Goal: Information Seeking & Learning: Learn about a topic

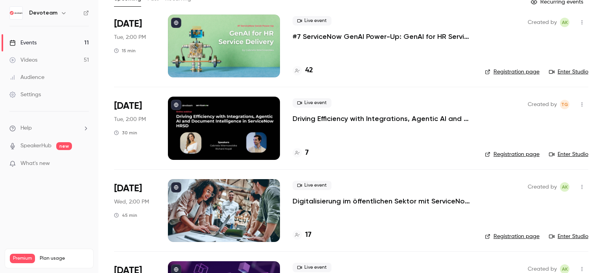
scroll to position [39, 0]
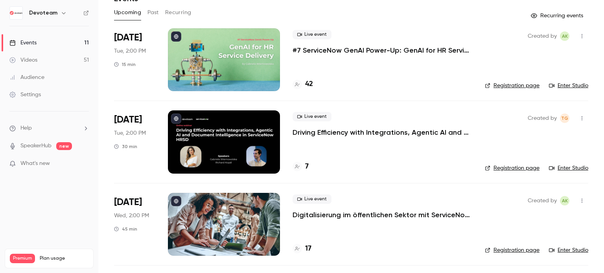
click at [267, 55] on div at bounding box center [224, 59] width 112 height 63
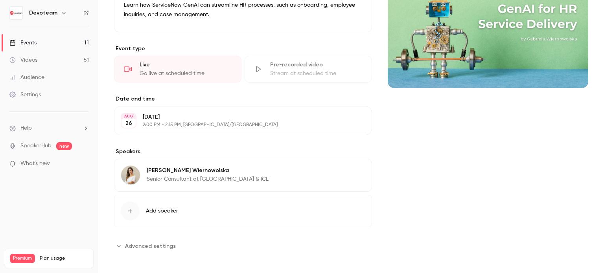
scroll to position [107, 0]
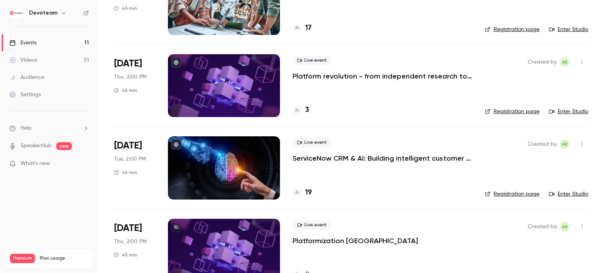
scroll to position [222, 0]
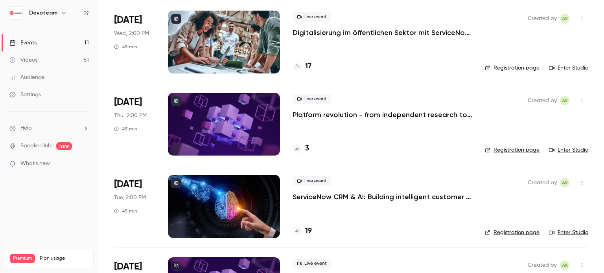
click at [364, 200] on p "ServiceNow CRM & AI: Building intelligent customer relationships" at bounding box center [383, 196] width 180 height 9
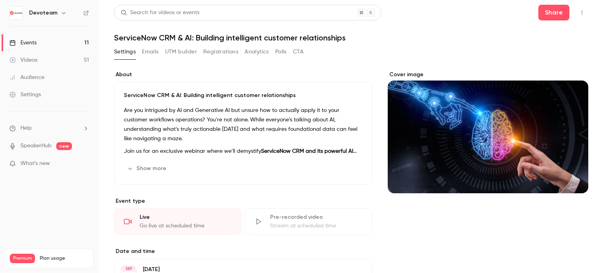
click at [154, 166] on button "Show more" at bounding box center [147, 168] width 47 height 13
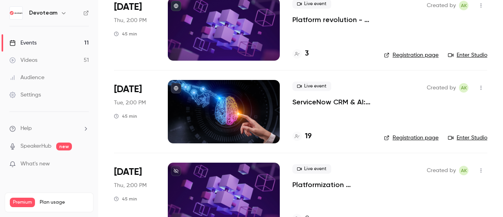
scroll to position [275, 0]
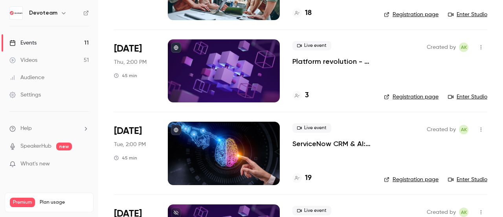
click at [331, 57] on p "Platform revolution - from independent research to real-world results" at bounding box center [332, 61] width 79 height 9
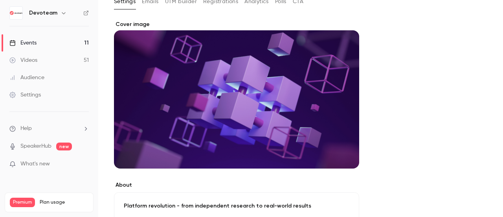
scroll to position [79, 0]
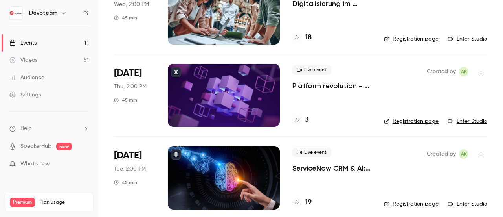
scroll to position [275, 0]
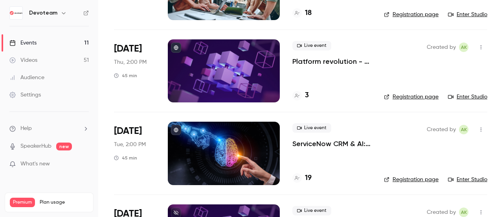
click at [340, 142] on p "ServiceNow CRM & AI: Building intelligent customer relationships" at bounding box center [332, 143] width 79 height 9
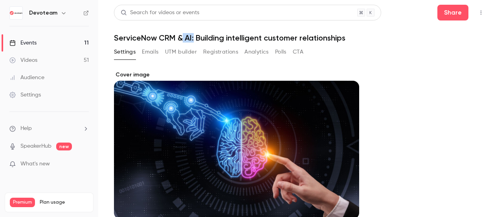
drag, startPoint x: 183, startPoint y: 40, endPoint x: 193, endPoint y: 37, distance: 10.1
click at [193, 37] on h1 "ServiceNow CRM & AI: Building intelligent customer relationships" at bounding box center [300, 37] width 373 height 9
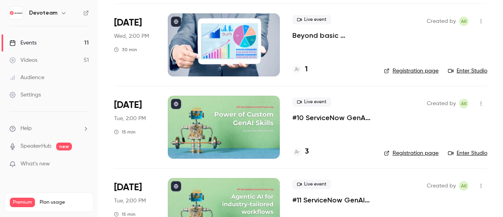
scroll to position [749, 0]
